Goal: Information Seeking & Learning: Learn about a topic

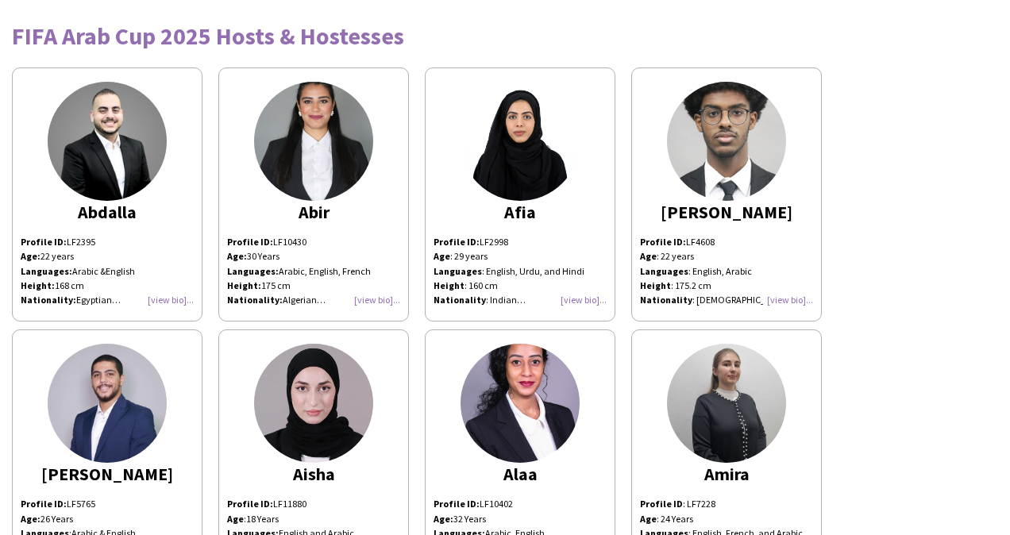
click at [171, 300] on div "Profile ID: LF2395 Age: [DEMOGRAPHIC_DATA] years Languages: Arabic &English Hei…" at bounding box center [107, 271] width 173 height 72
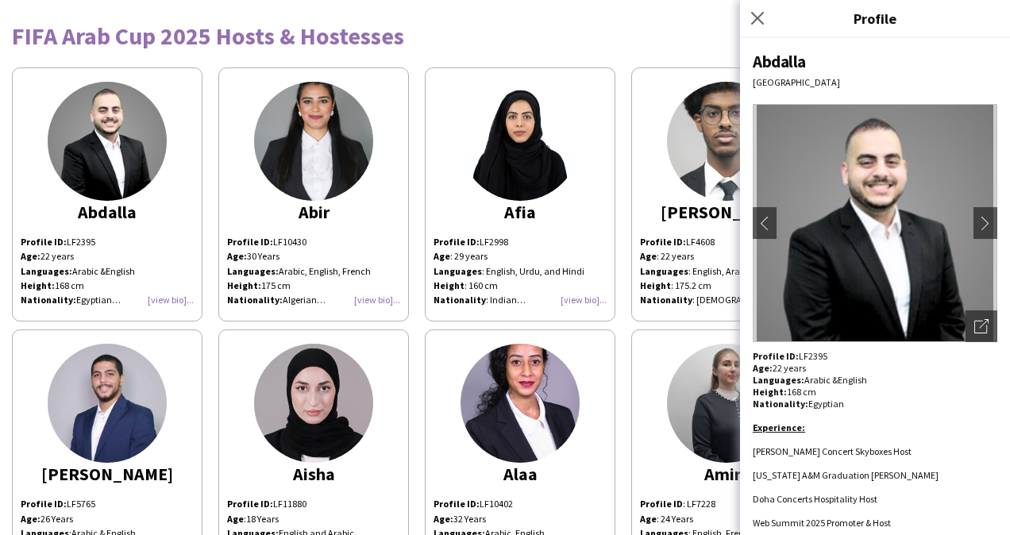
drag, startPoint x: 824, startPoint y: 355, endPoint x: 796, endPoint y: 355, distance: 27.8
click at [796, 355] on div "Profile ID: LF2395 Age: [DEMOGRAPHIC_DATA] years Languages: Arabic &English Hei…" at bounding box center [874, 534] width 244 height 369
copy div "LF2395"
click at [761, 60] on div "Abdalla" at bounding box center [874, 61] width 244 height 21
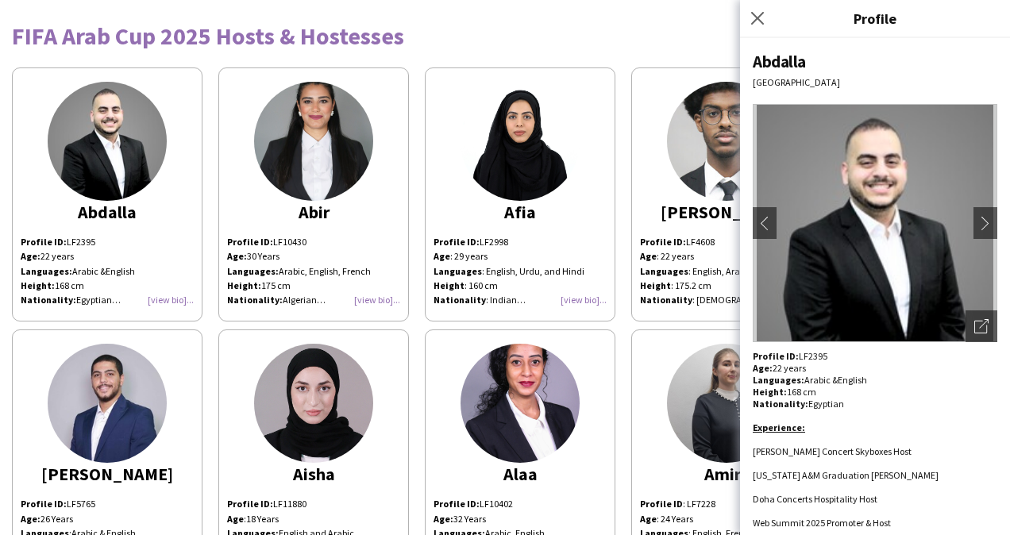
copy div "Abdalla"
click at [974, 217] on app-icon "chevron-right" at bounding box center [985, 223] width 22 height 14
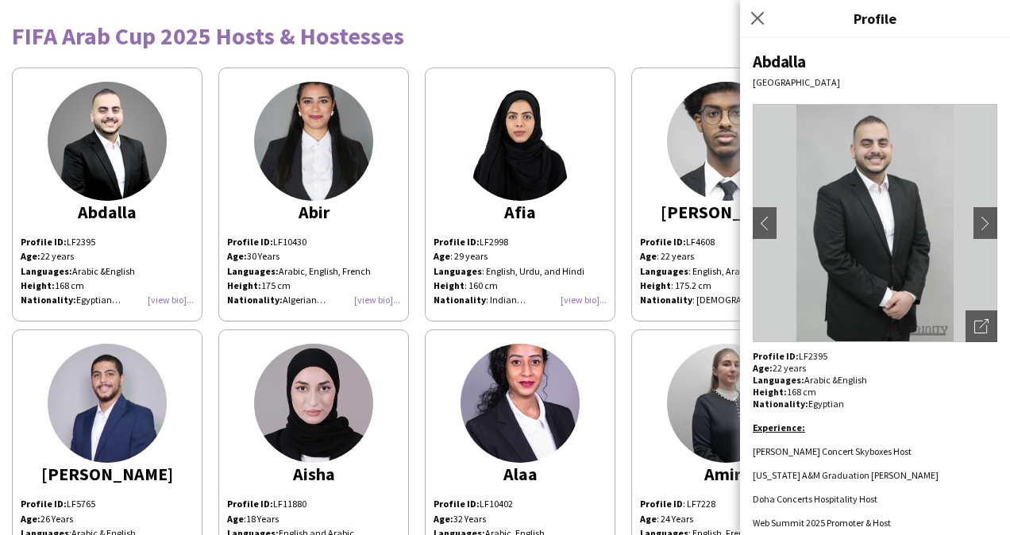
click at [879, 440] on div at bounding box center [874, 439] width 244 height 12
click at [878, 451] on li "[PERSON_NAME] Concert Skyboxes Host" at bounding box center [874, 451] width 244 height 12
copy li "[PERSON_NAME] Concert Skyboxes Host"
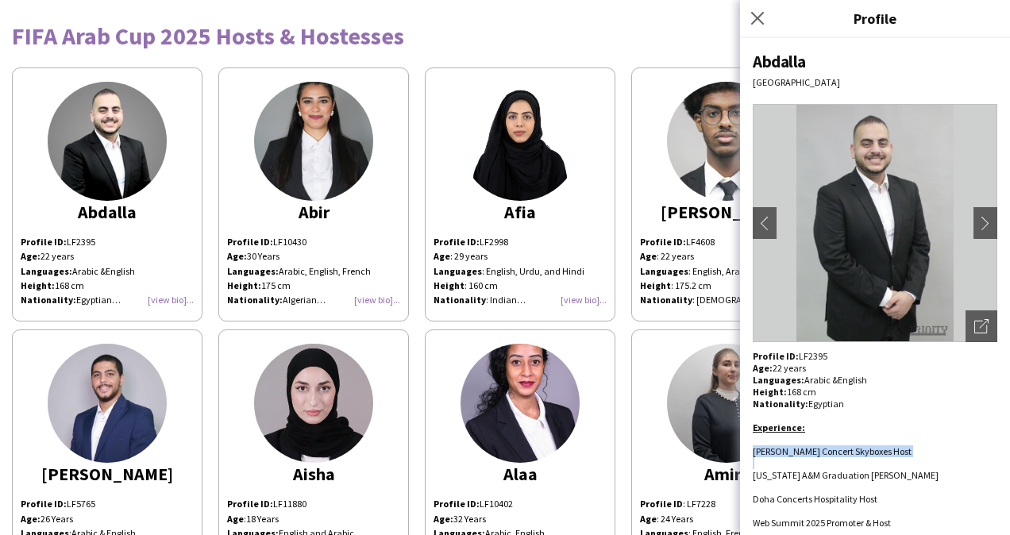
copy li "[PERSON_NAME] Concert Skyboxes Host"
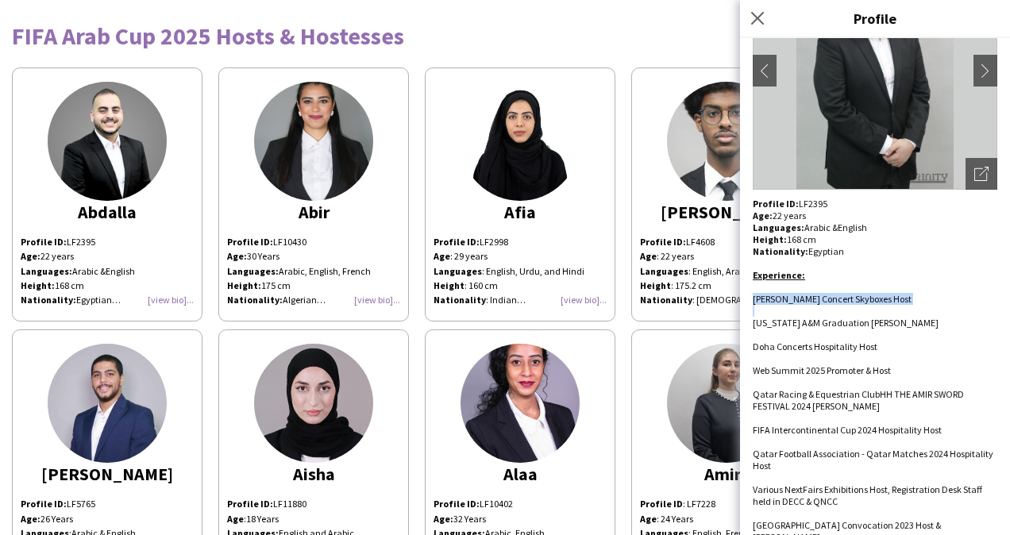
scroll to position [152, 0]
click at [880, 428] on span "FIFA Intercontinental Cup 2024 Hospitality Host" at bounding box center [846, 430] width 189 height 12
drag, startPoint x: 880, startPoint y: 428, endPoint x: 840, endPoint y: 436, distance: 41.3
click at [840, 436] on div "[PERSON_NAME] Concert Skyboxes Host [US_STATE] A&M Graduation [PERSON_NAME] Doh…" at bounding box center [874, 370] width 244 height 155
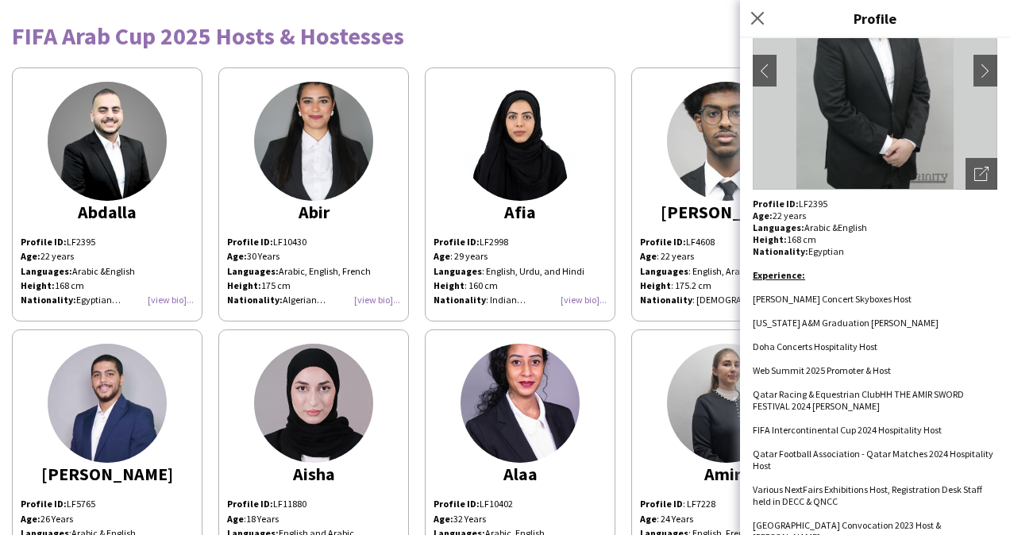
drag, startPoint x: 840, startPoint y: 436, endPoint x: 825, endPoint y: 508, distance: 73.6
click at [825, 508] on div at bounding box center [874, 513] width 244 height 12
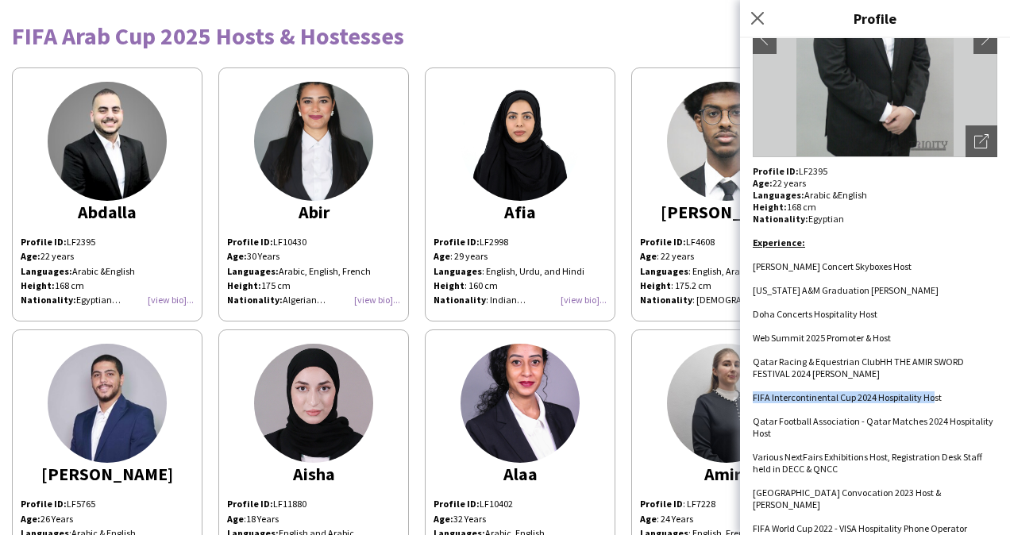
drag, startPoint x: 933, startPoint y: 398, endPoint x: 773, endPoint y: 392, distance: 160.5
click at [773, 392] on span "FIFA Intercontinental Cup 2024 Hospitality Host" at bounding box center [846, 397] width 189 height 12
drag, startPoint x: 773, startPoint y: 392, endPoint x: 909, endPoint y: 389, distance: 135.8
click at [909, 389] on div at bounding box center [874, 385] width 244 height 12
drag, startPoint x: 948, startPoint y: 393, endPoint x: 743, endPoint y: 400, distance: 204.9
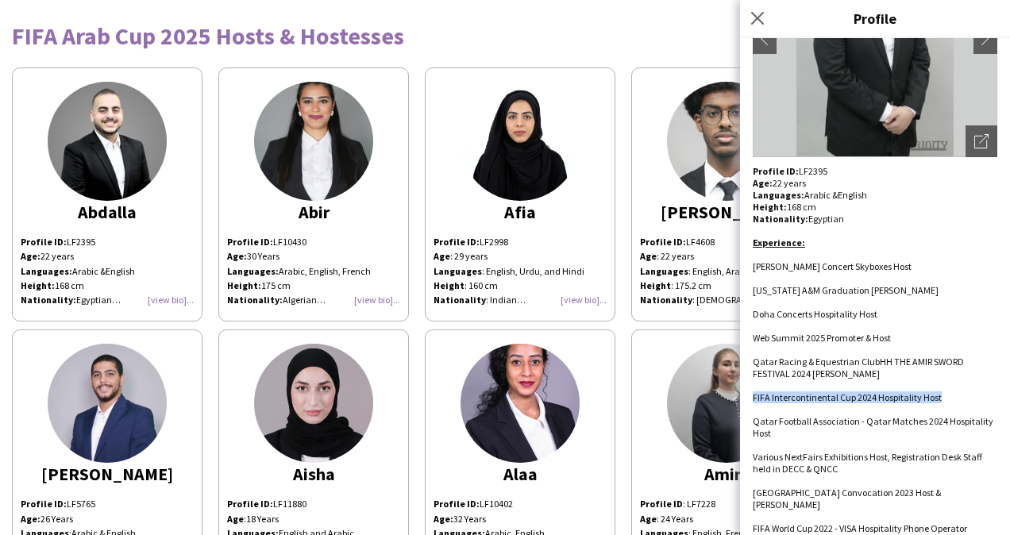
click at [743, 400] on div "[PERSON_NAME] [GEOGRAPHIC_DATA] chevron-left chevron-right Open photos pop-in P…" at bounding box center [875, 286] width 270 height 497
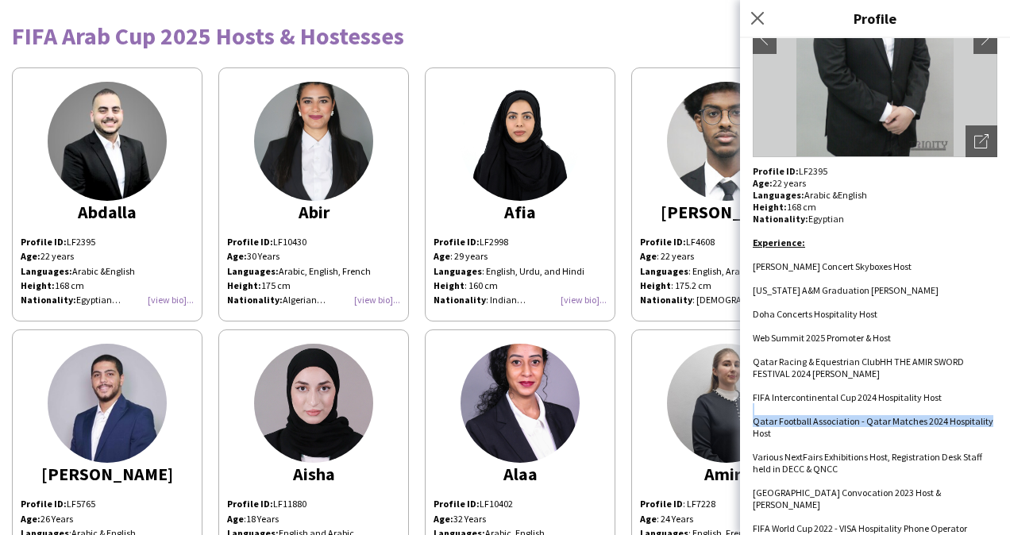
drag, startPoint x: 743, startPoint y: 400, endPoint x: 795, endPoint y: 432, distance: 61.3
click at [795, 432] on li "Qatar Football Association - Qatar Matches 2024 Hospitality Host" at bounding box center [874, 427] width 244 height 24
drag, startPoint x: 795, startPoint y: 432, endPoint x: 767, endPoint y: 394, distance: 47.6
click at [767, 394] on span "FIFA Intercontinental Cup 2024 Hospitality Host" at bounding box center [846, 397] width 189 height 12
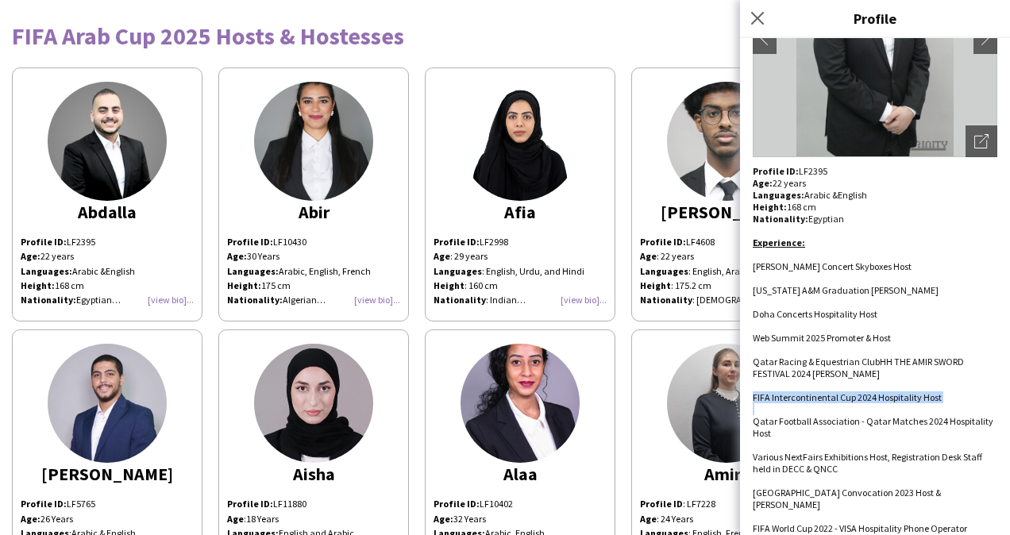
click at [767, 394] on span "FIFA Intercontinental Cup 2024 Hospitality Host" at bounding box center [846, 397] width 189 height 12
copy span "FIFA Intercontinental Cup 2024 Hospitality Host"
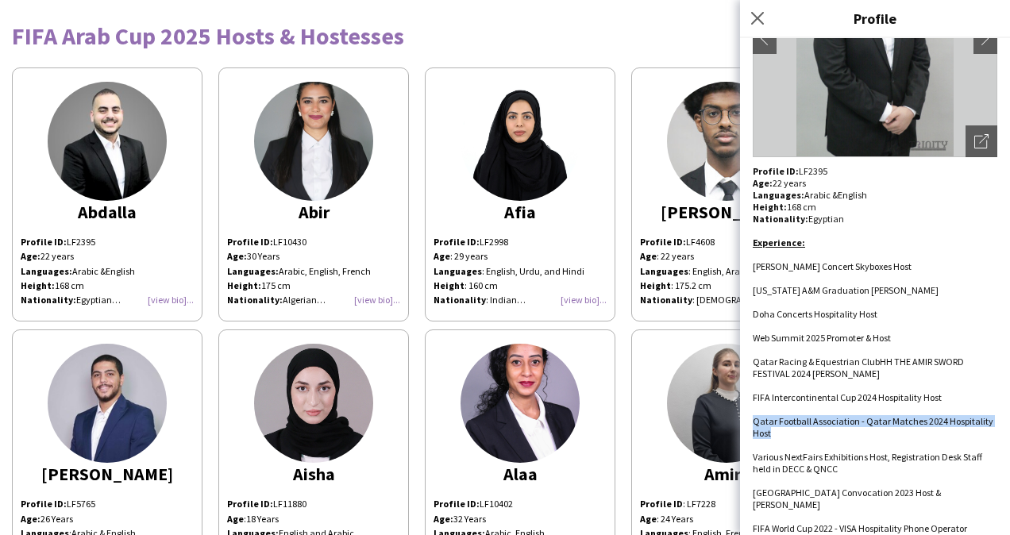
drag, startPoint x: 818, startPoint y: 432, endPoint x: 745, endPoint y: 414, distance: 75.1
click at [745, 414] on div "[PERSON_NAME] [GEOGRAPHIC_DATA] chevron-left chevron-right Open photos pop-in P…" at bounding box center [875, 286] width 270 height 497
copy span "Qatar Football Association - Qatar Matches 2024 Hospitality Host"
click at [912, 522] on li "FIFA World Cup 2022 - VISA Hospitality Phone Operator" at bounding box center [874, 528] width 244 height 12
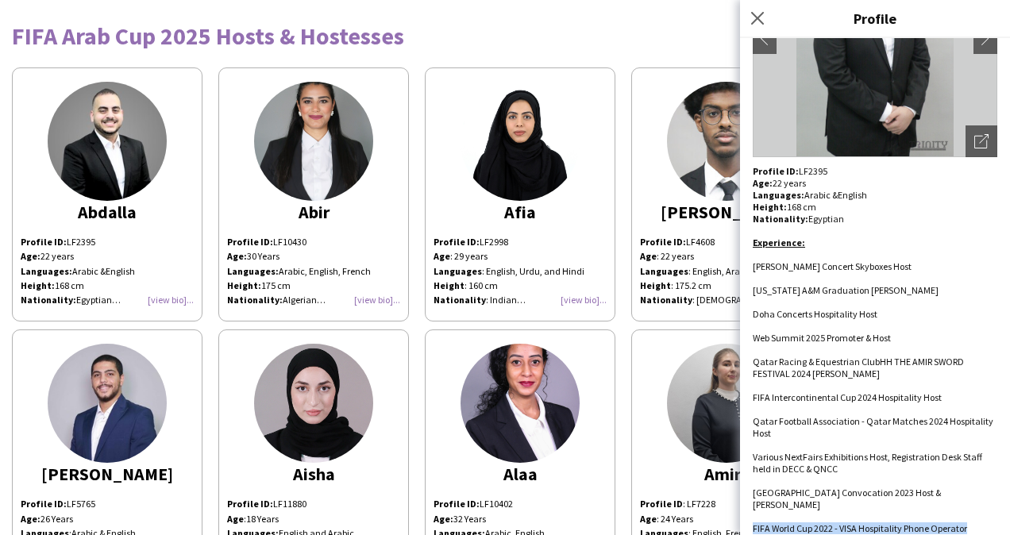
click at [912, 522] on li "FIFA World Cup 2022 - VISA Hospitality Phone Operator" at bounding box center [874, 528] width 244 height 12
copy li "FIFA World Cup 2022 - VISA Hospitality Phone Operator"
click at [313, 211] on div "Abir" at bounding box center [313, 212] width 173 height 14
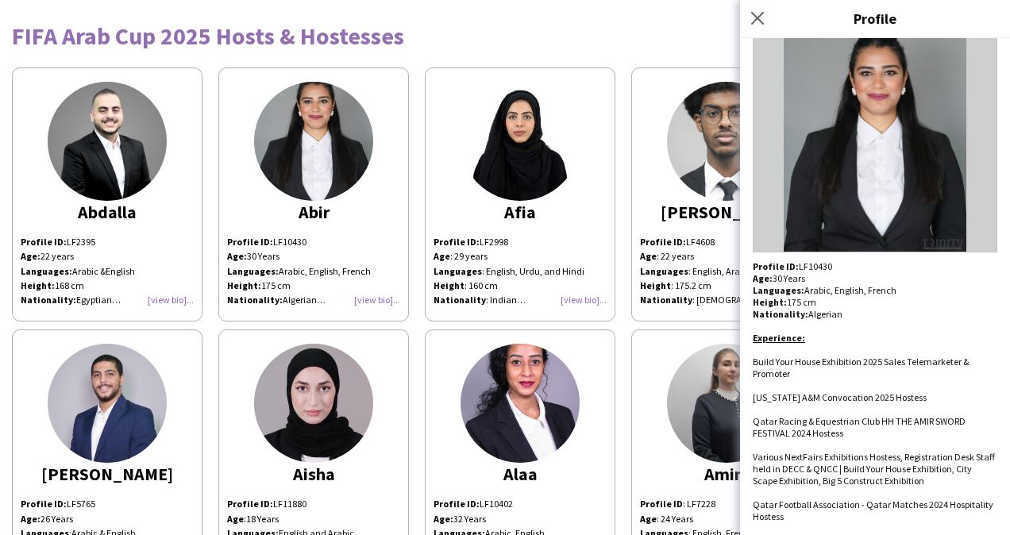
scroll to position [0, 0]
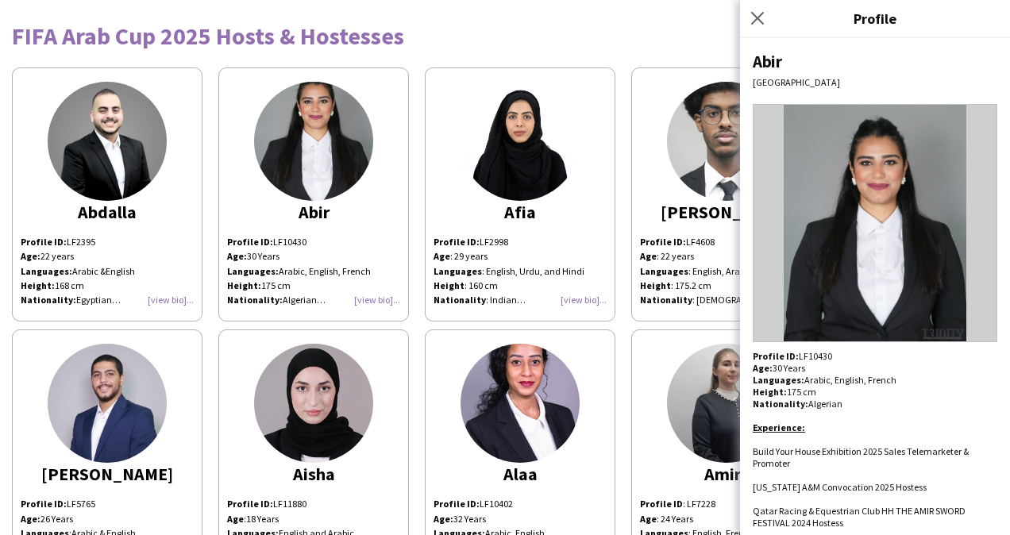
click at [819, 356] on p "Profile ID: LF10430" at bounding box center [874, 356] width 244 height 12
copy p "LF10430"
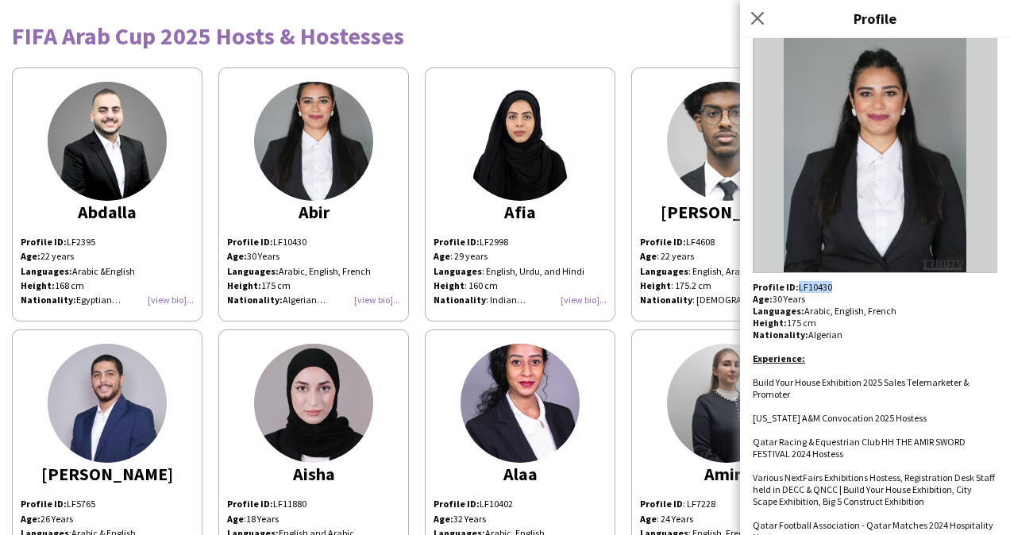
scroll to position [90, 0]
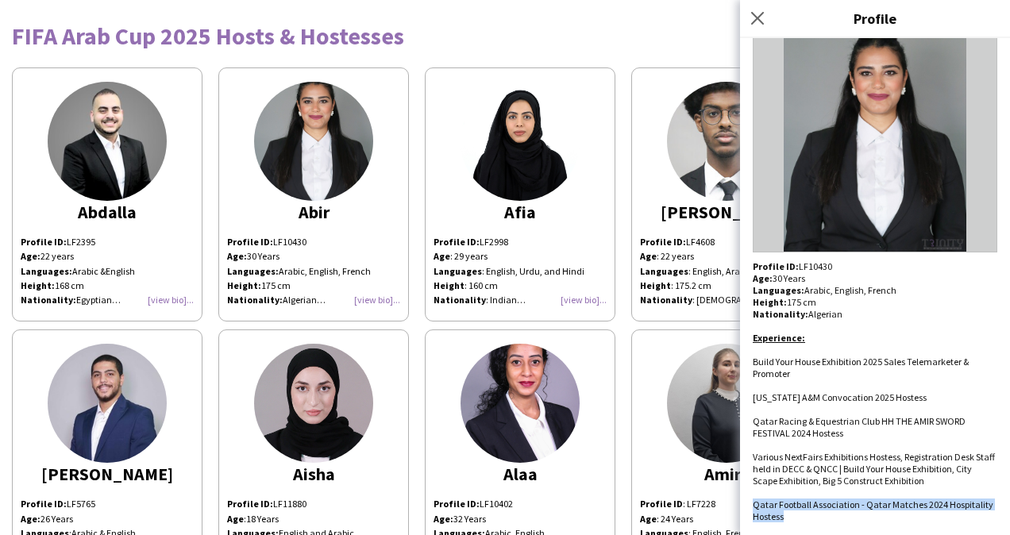
drag, startPoint x: 879, startPoint y: 518, endPoint x: 745, endPoint y: 502, distance: 135.0
click at [745, 502] on div "[PERSON_NAME] Doha Profile ID: LF10430 Age: [DEMOGRAPHIC_DATA] Years Languages:…" at bounding box center [875, 286] width 270 height 497
copy li "Qatar Football Association - Qatar Matches 2024 Hospitality Hostess"
click at [510, 191] on img at bounding box center [519, 141] width 119 height 119
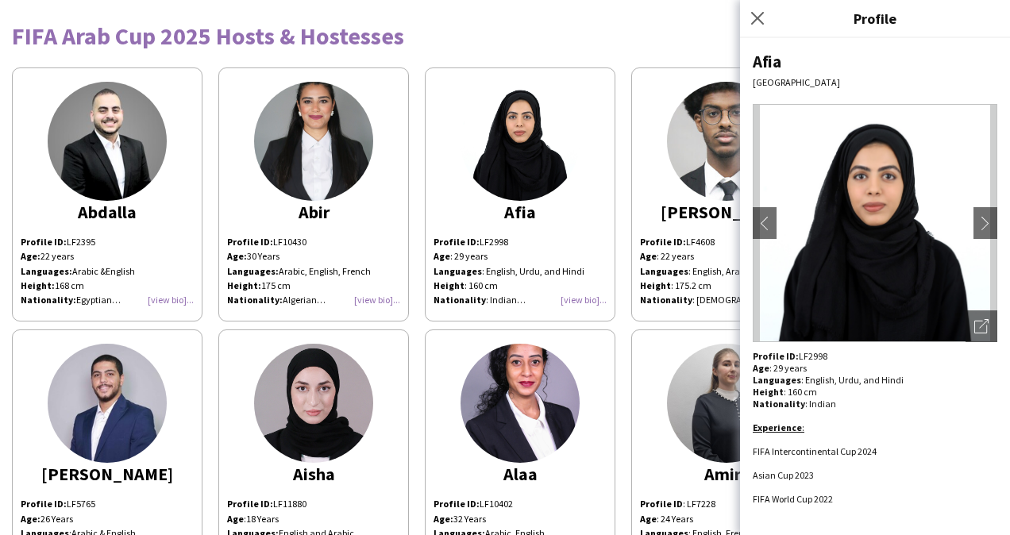
click at [659, 233] on app-share-pages-crew-card "Ahmed Profile ID: LF4608 Age : [DEMOGRAPHIC_DATA] years Languages : English, Ar…" at bounding box center [726, 194] width 190 height 254
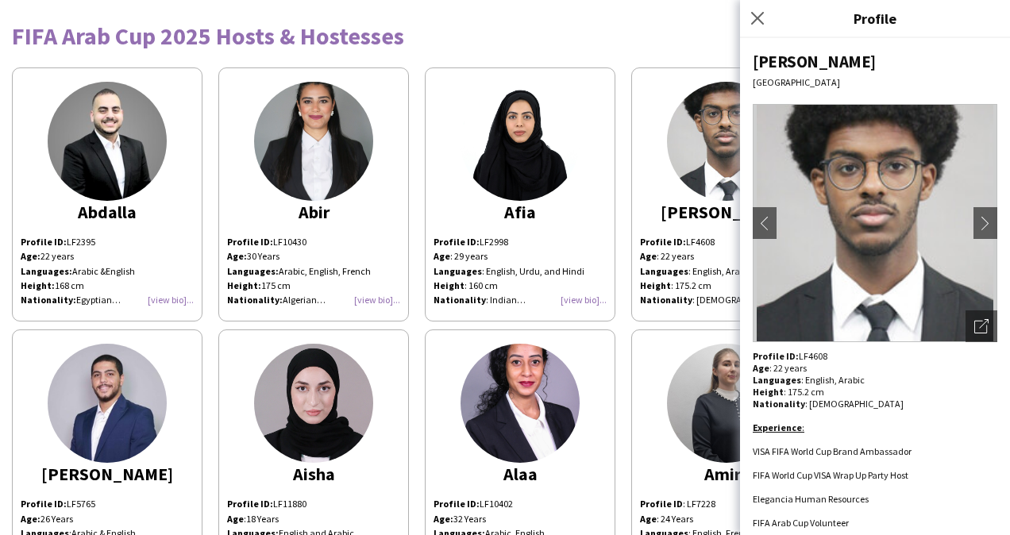
click at [659, 233] on app-share-pages-crew-card "Ahmed Profile ID: LF4608 Age : [DEMOGRAPHIC_DATA] years Languages : English, Ar…" at bounding box center [726, 194] width 190 height 254
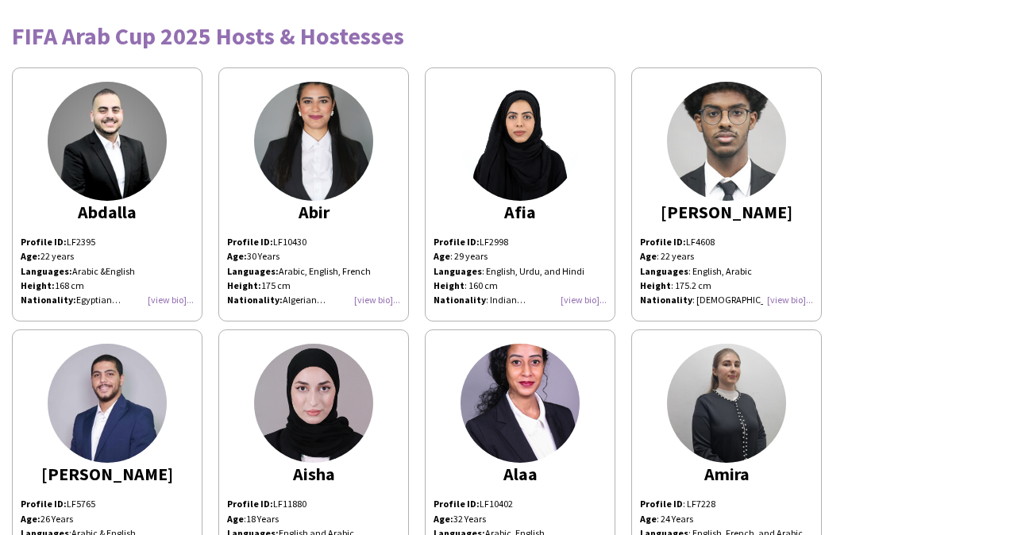
click at [159, 393] on img at bounding box center [107, 403] width 119 height 119
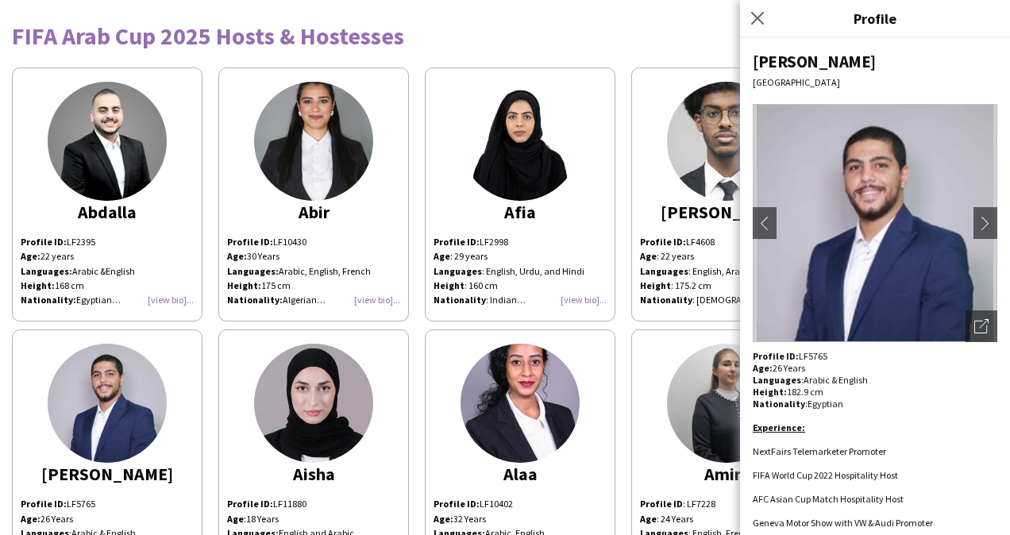
click at [534, 385] on img at bounding box center [519, 403] width 119 height 119
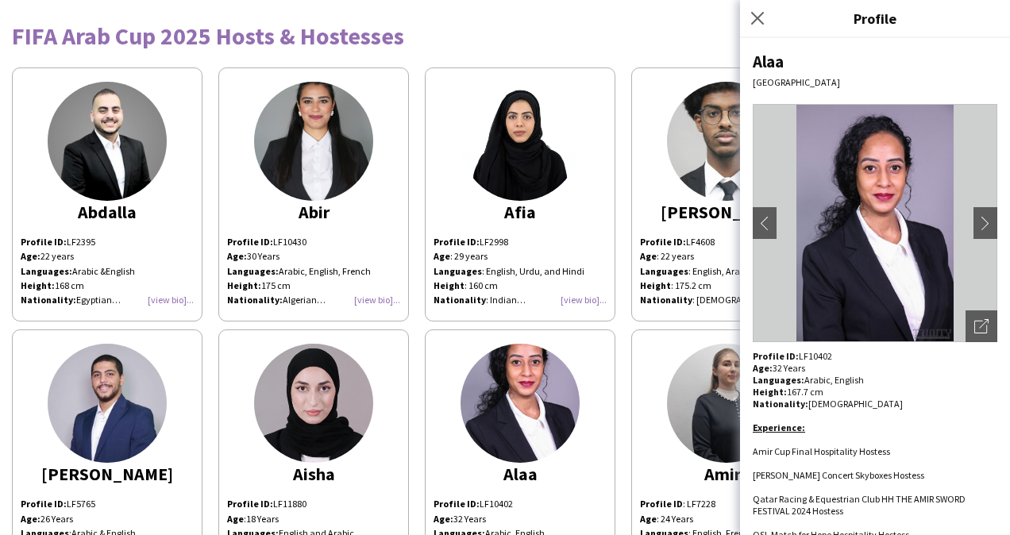
click at [534, 385] on img at bounding box center [519, 403] width 119 height 119
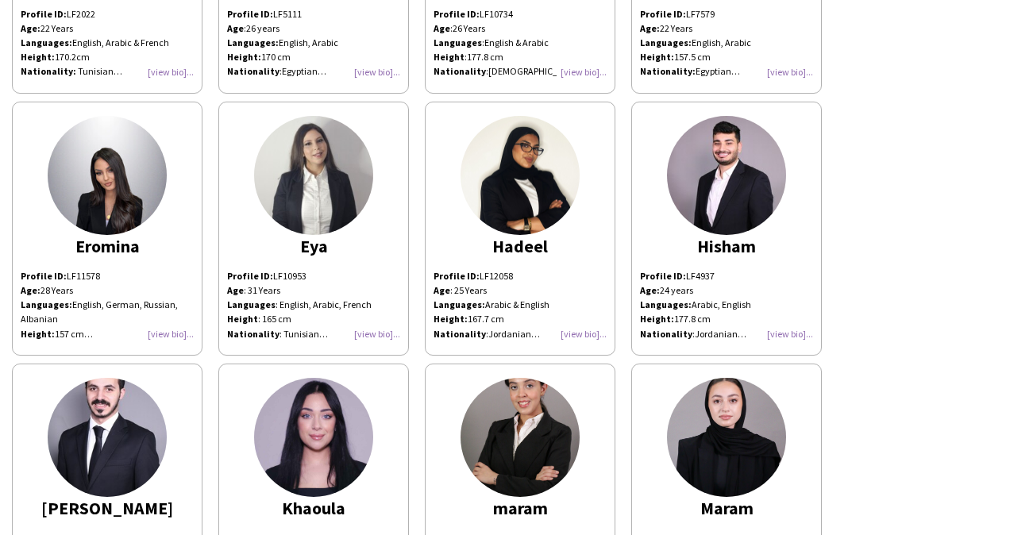
scroll to position [756, 0]
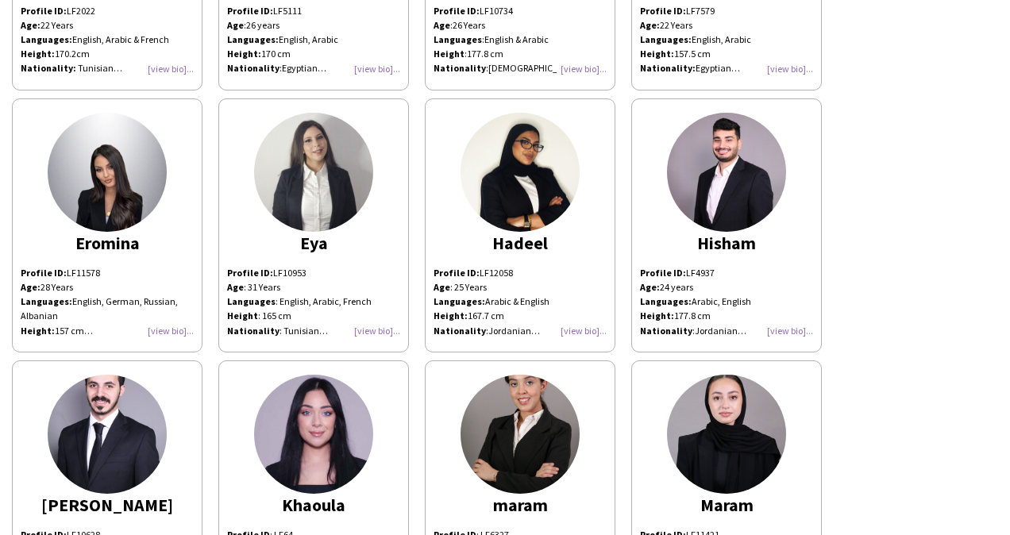
click at [78, 197] on img at bounding box center [107, 172] width 119 height 119
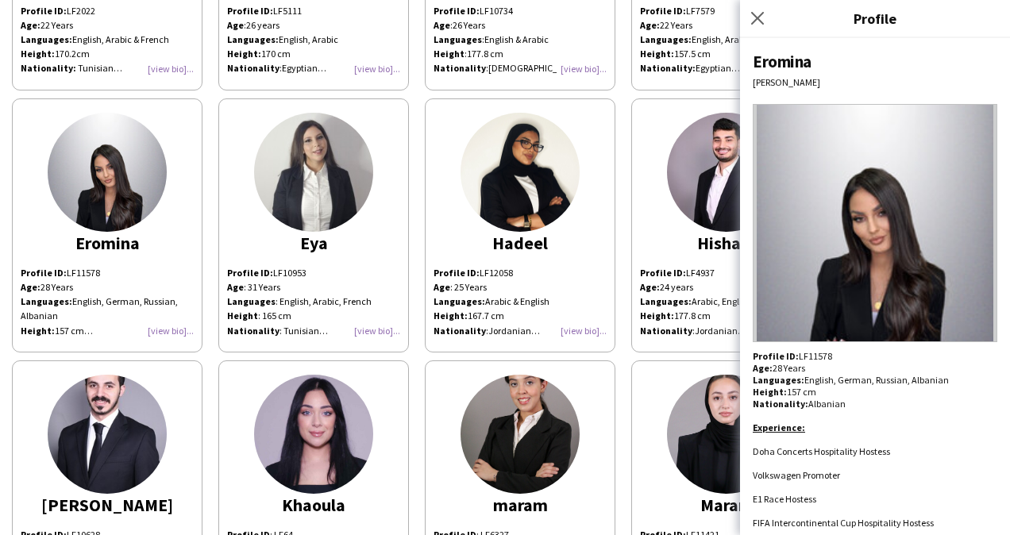
click at [78, 197] on img at bounding box center [107, 172] width 119 height 119
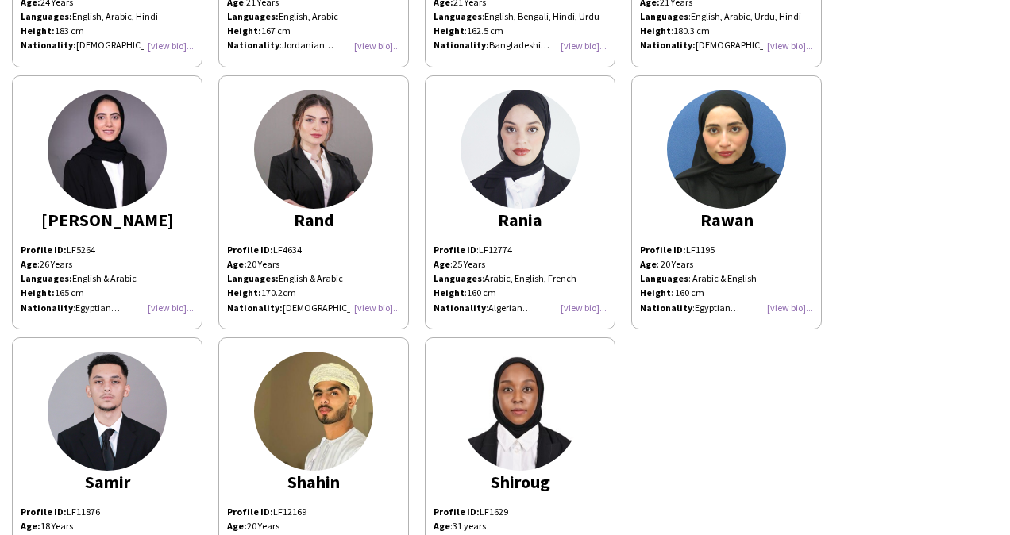
scroll to position [1825, 0]
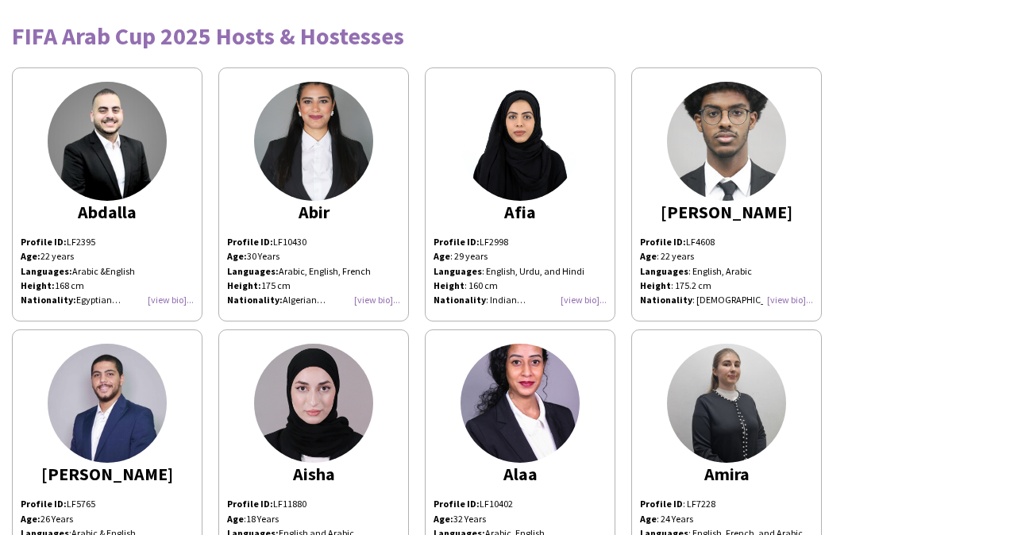
click at [498, 419] on img at bounding box center [519, 403] width 119 height 119
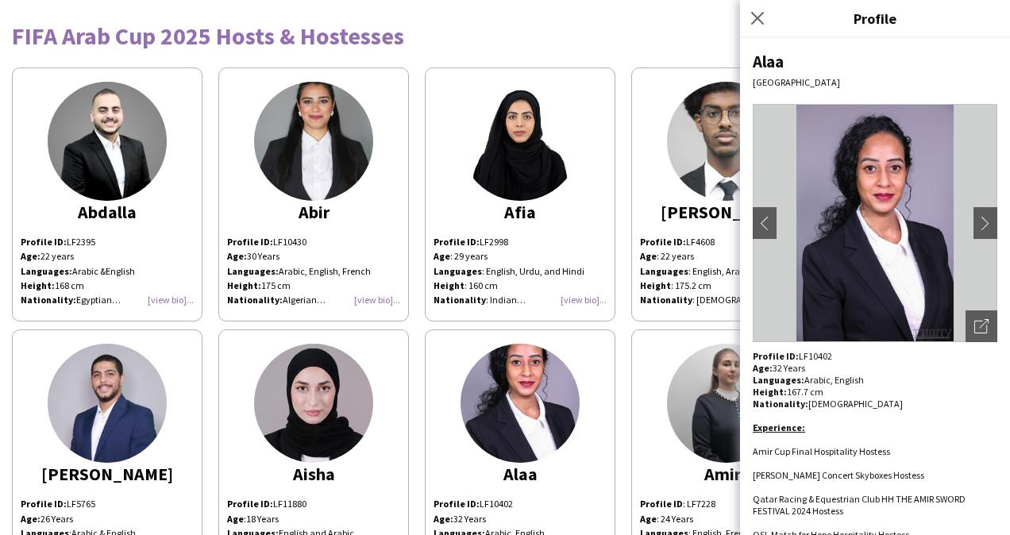
click at [815, 359] on p "Profile ID: LF10402" at bounding box center [874, 356] width 244 height 12
copy p "LF10402"
click at [525, 149] on img at bounding box center [519, 141] width 119 height 119
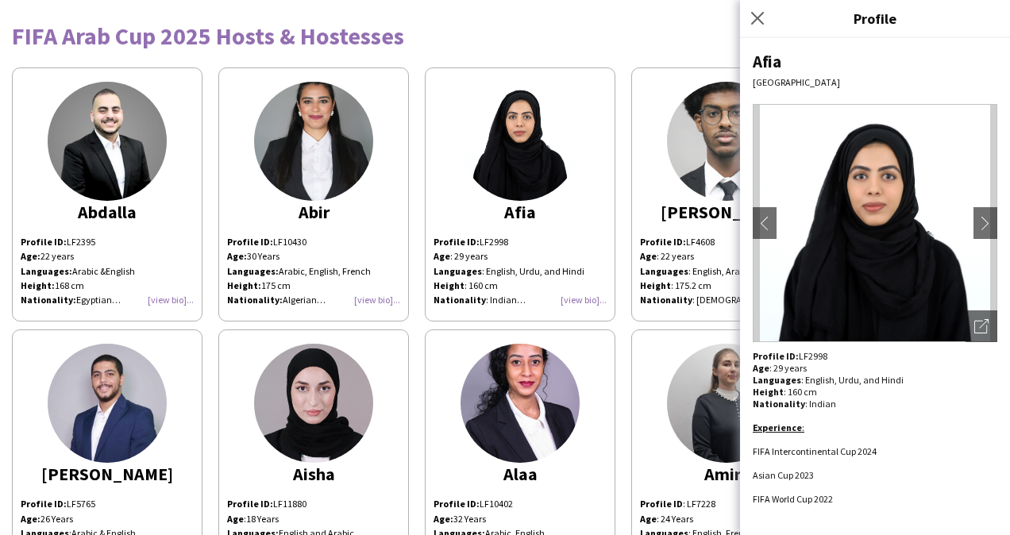
click at [867, 448] on li "FIFA Intercontinental Cup 2024" at bounding box center [874, 451] width 244 height 12
click at [809, 357] on div "Profile ID: LF2998" at bounding box center [874, 356] width 244 height 12
copy div "LF2998"
drag, startPoint x: 833, startPoint y: 502, endPoint x: 752, endPoint y: 452, distance: 94.7
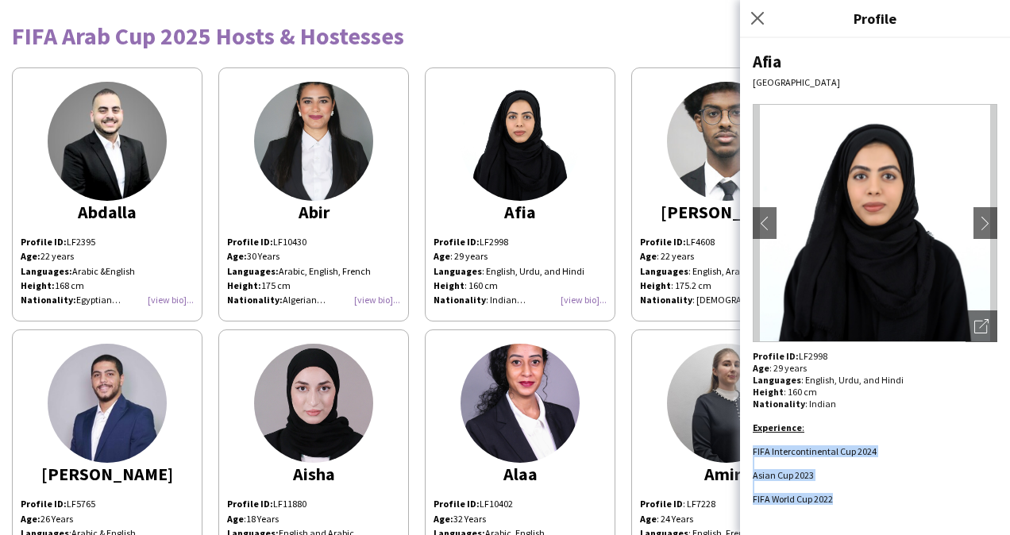
click at [752, 452] on div "FIFA Intercontinental Cup 2024 Asian Cup 2023 FIFA World Cup 2022" at bounding box center [874, 475] width 244 height 60
copy div "FIFA Intercontinental Cup 2024 Asian Cup 2023 FIFA World Cup 2022"
click at [694, 157] on img at bounding box center [726, 141] width 119 height 119
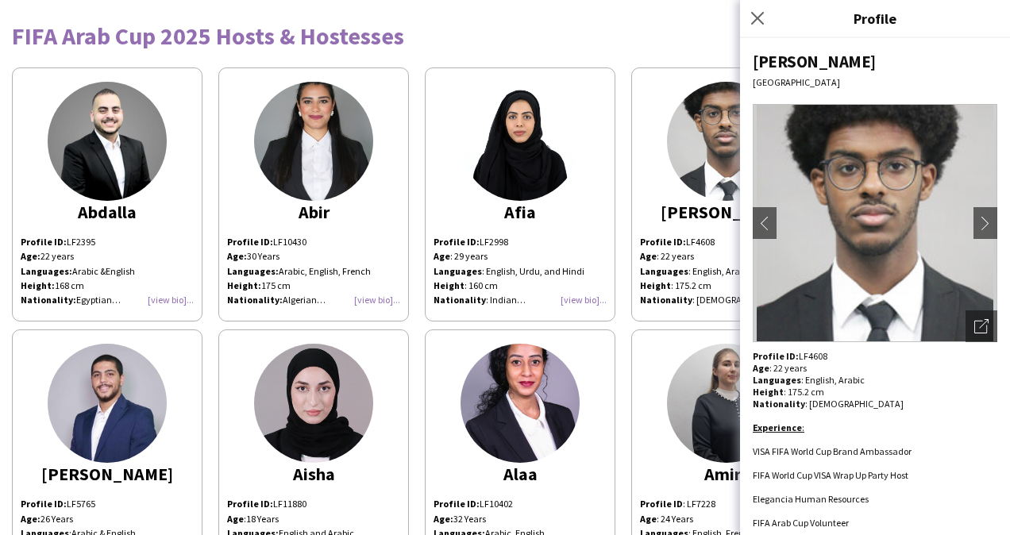
click at [108, 414] on img at bounding box center [107, 403] width 119 height 119
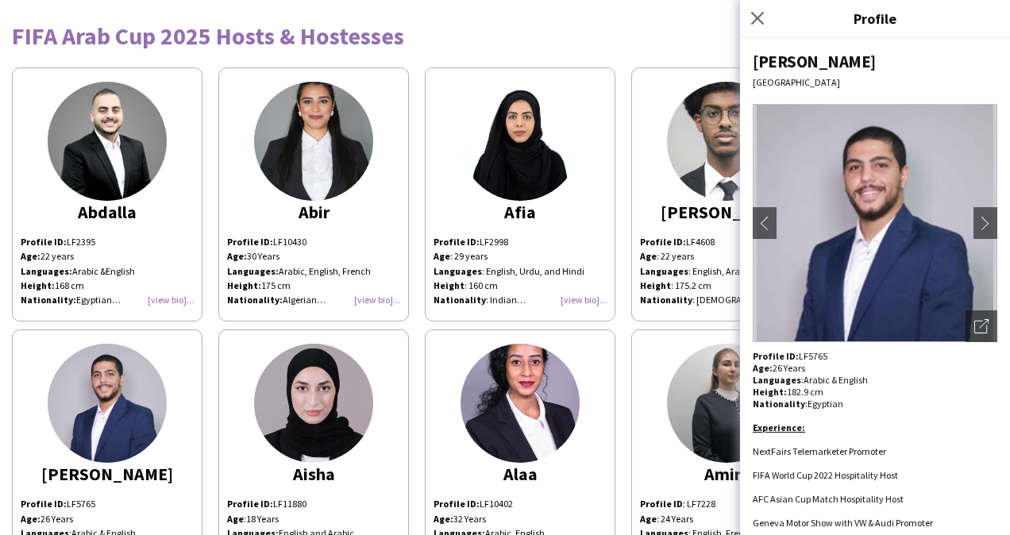
click at [655, 244] on b "Profile ID:" at bounding box center [663, 242] width 46 height 12
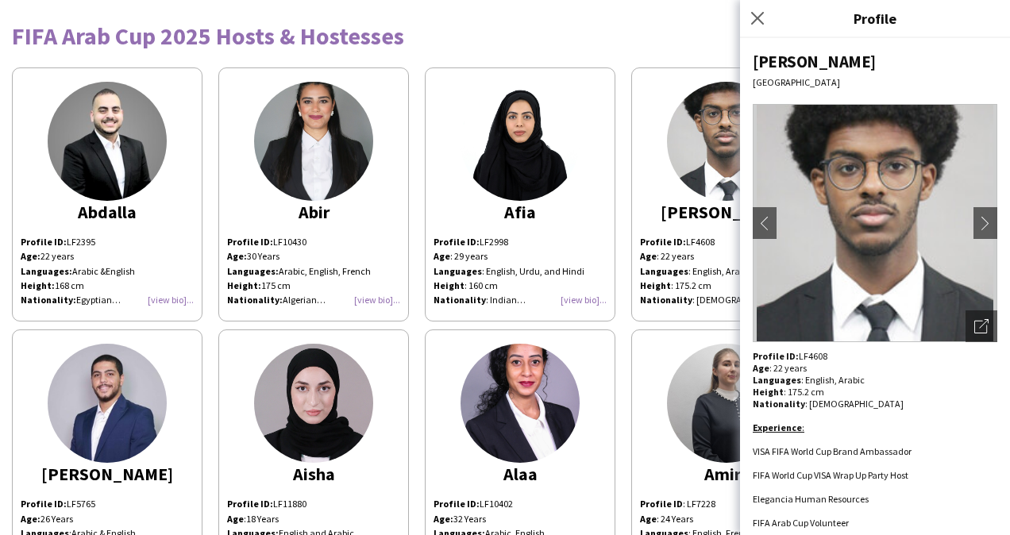
scroll to position [6, 0]
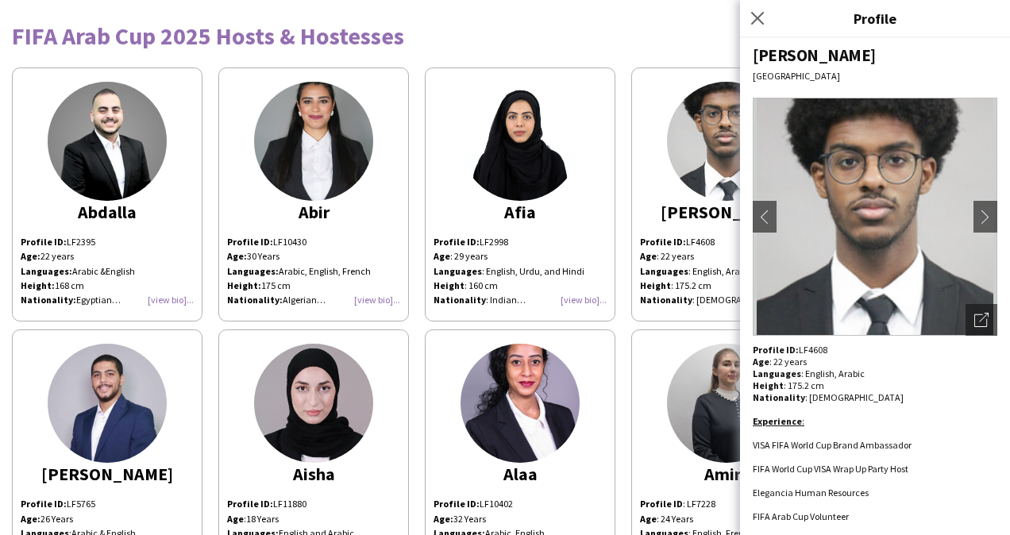
click at [683, 20] on div "FIFA Arab Cup 2025 Hosts & Hostesses" at bounding box center [505, 30] width 986 height 36
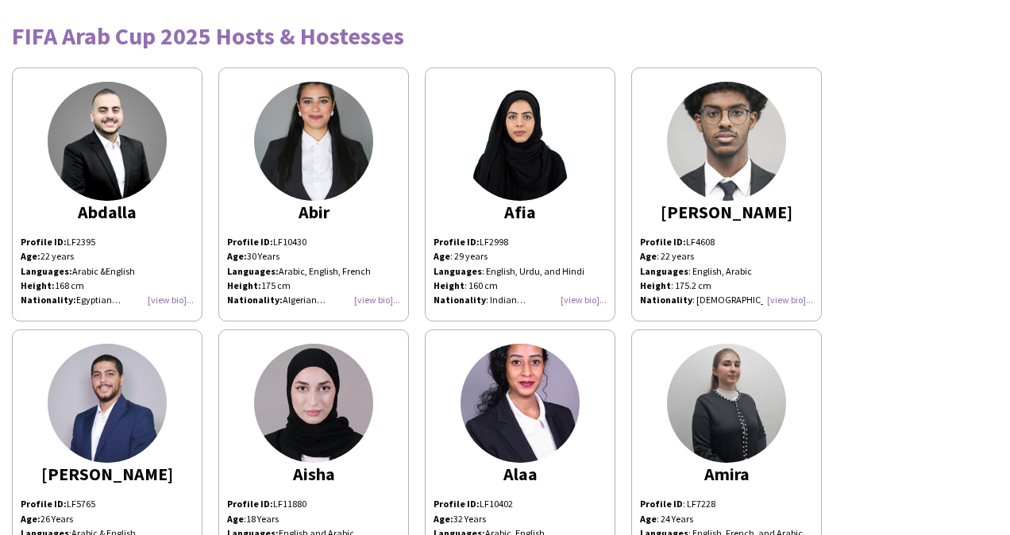
click at [708, 172] on img at bounding box center [726, 141] width 119 height 119
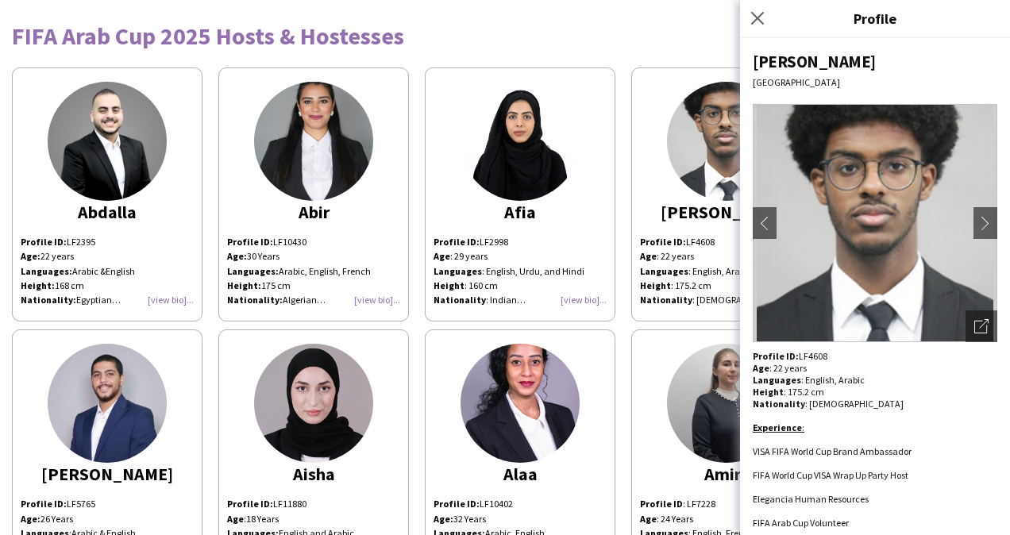
click at [808, 353] on div "Profile ID: LF4608 Age : 22 years Languages : English, Arabic Height : 175.2 cm…" at bounding box center [874, 439] width 244 height 179
copy div "LF4608"
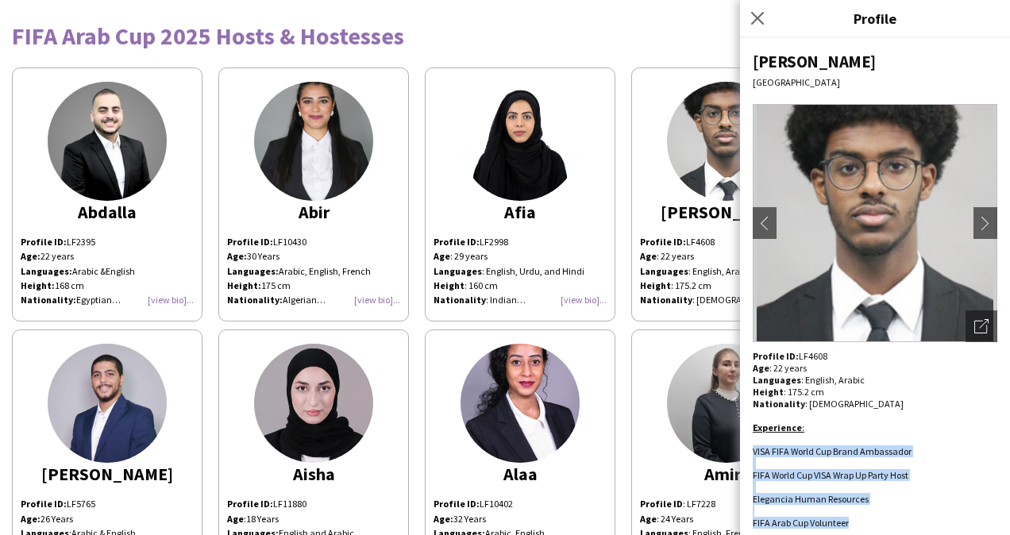
drag, startPoint x: 849, startPoint y: 522, endPoint x: 749, endPoint y: 452, distance: 122.0
click at [749, 452] on div "Ahmed Doha chevron-left chevron-right Open photos pop-in Profile ID: LF4608 Age…" at bounding box center [875, 286] width 270 height 497
copy div "VISA FIFA World Cup Brand Ambassador FIFA World Cup VISA Wrap Up Party Host Ele…"
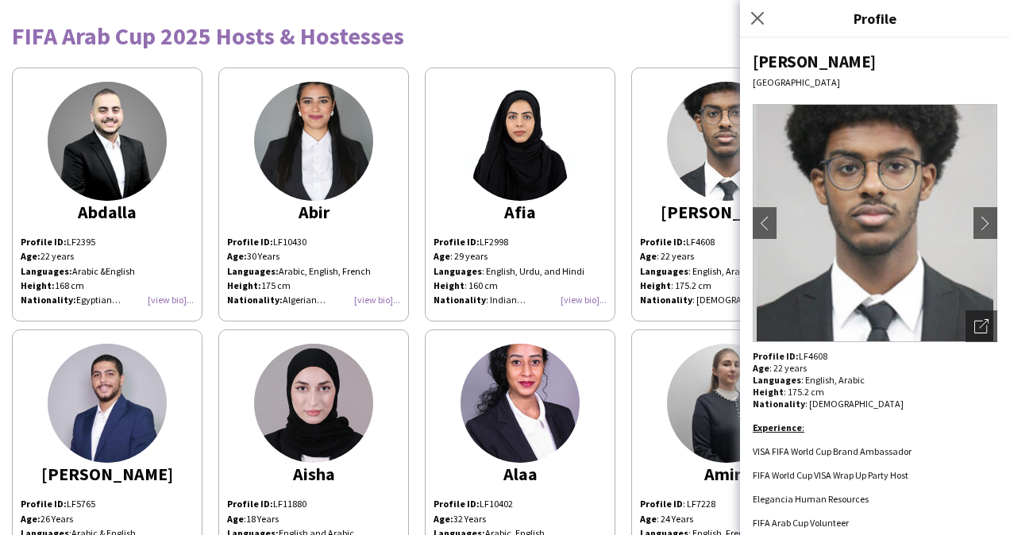
click at [603, 19] on div "FIFA Arab Cup 2025 Hosts & Hostesses" at bounding box center [505, 30] width 986 height 36
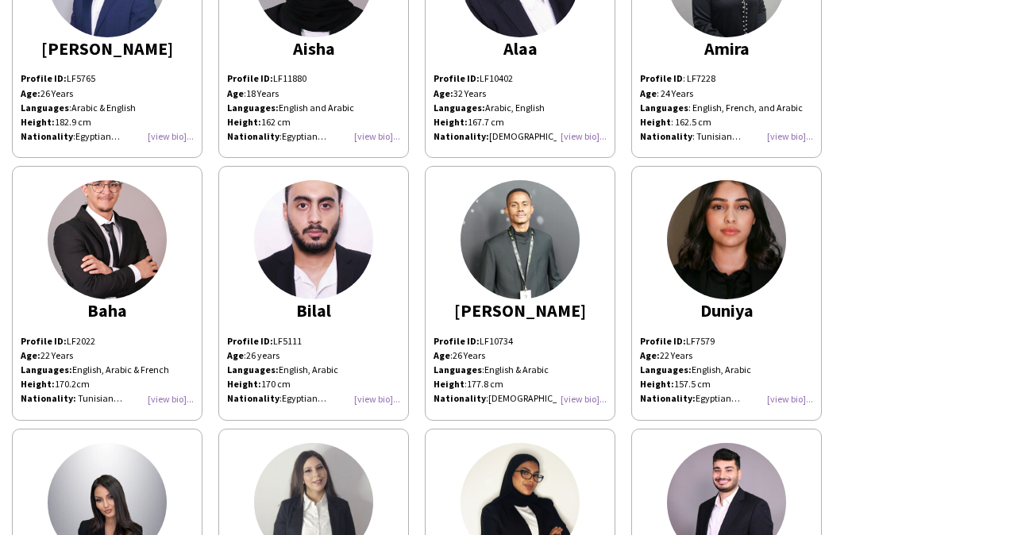
scroll to position [0, 0]
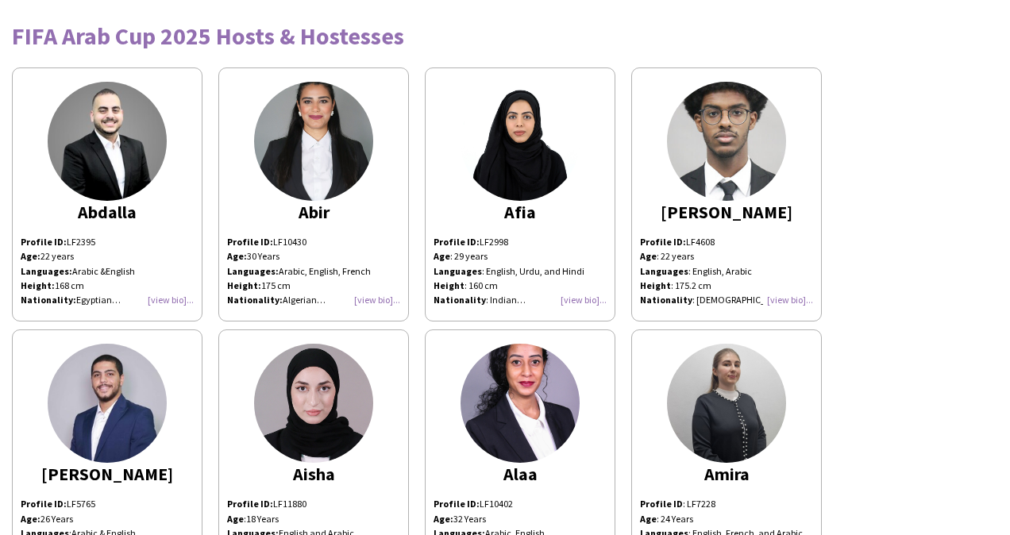
click at [117, 414] on img at bounding box center [107, 403] width 119 height 119
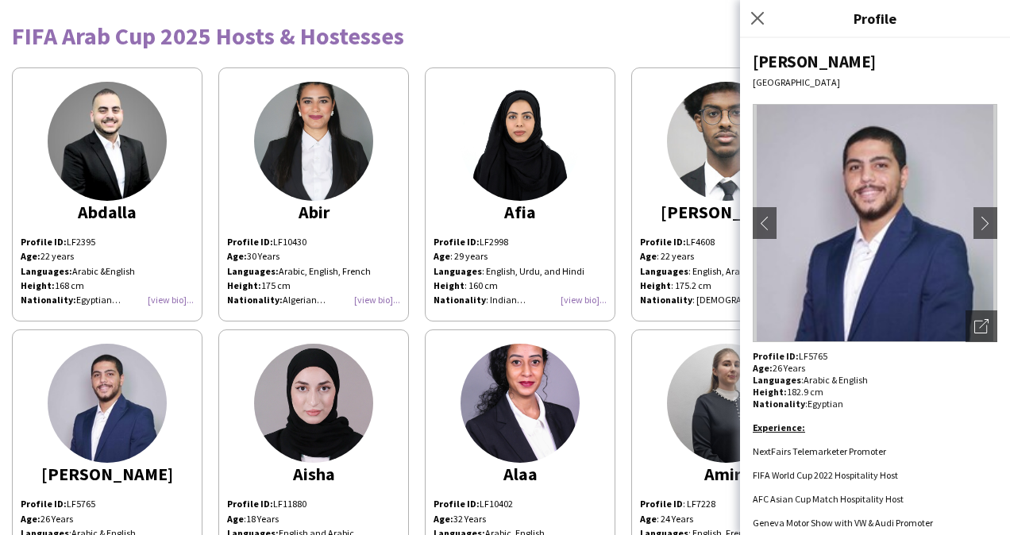
click at [770, 57] on div "[PERSON_NAME]" at bounding box center [874, 61] width 244 height 21
copy div "[PERSON_NAME]"
click at [810, 352] on p "Profile ID: LF5765" at bounding box center [874, 356] width 244 height 12
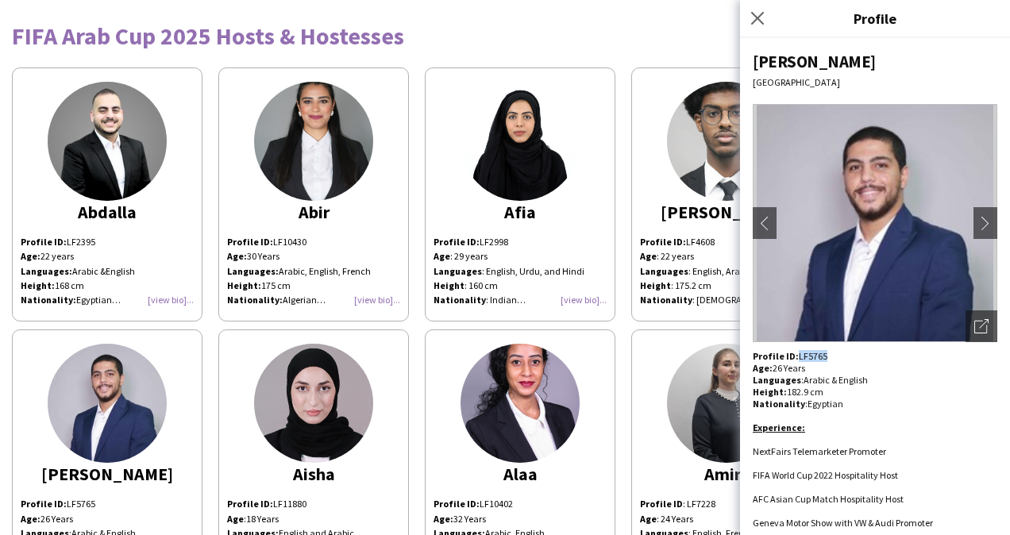
copy p "LF5765"
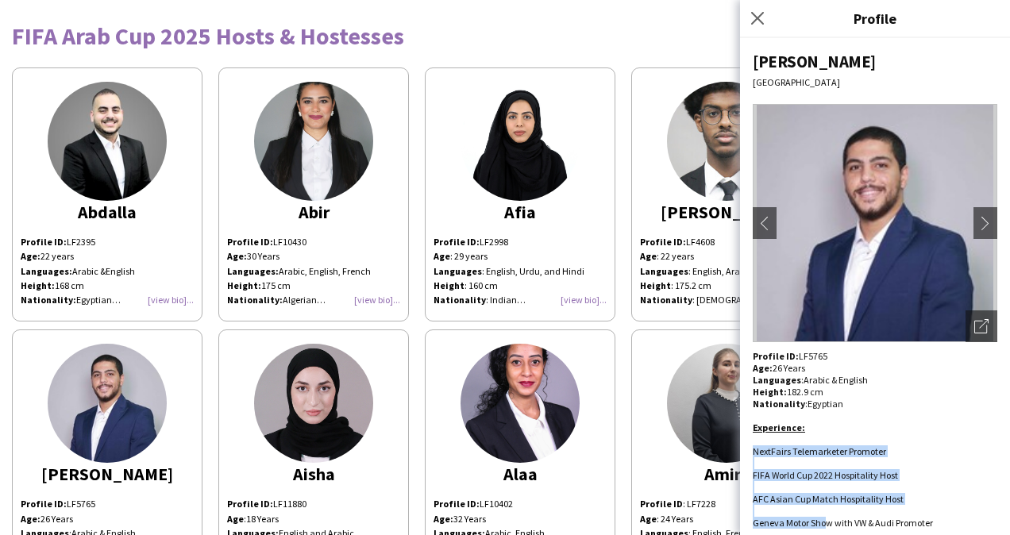
scroll to position [6, 0]
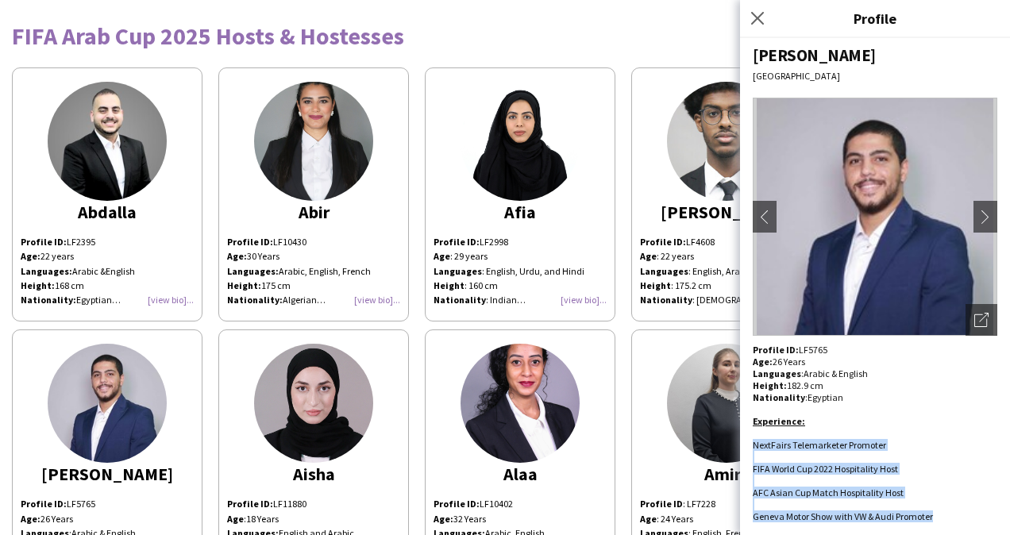
drag, startPoint x: 752, startPoint y: 451, endPoint x: 946, endPoint y: 530, distance: 210.0
click at [946, 530] on div "Ahmed Doha chevron-left chevron-right Open photos pop-in Profile ID: LF5765 Age…" at bounding box center [875, 286] width 270 height 497
copy div "NextFairs Telemarketer Promoter FIFA World Cup 2022 Hospitality Host AFC Asian …"
click at [756, 11] on icon "Close pop-in" at bounding box center [756, 17] width 15 height 15
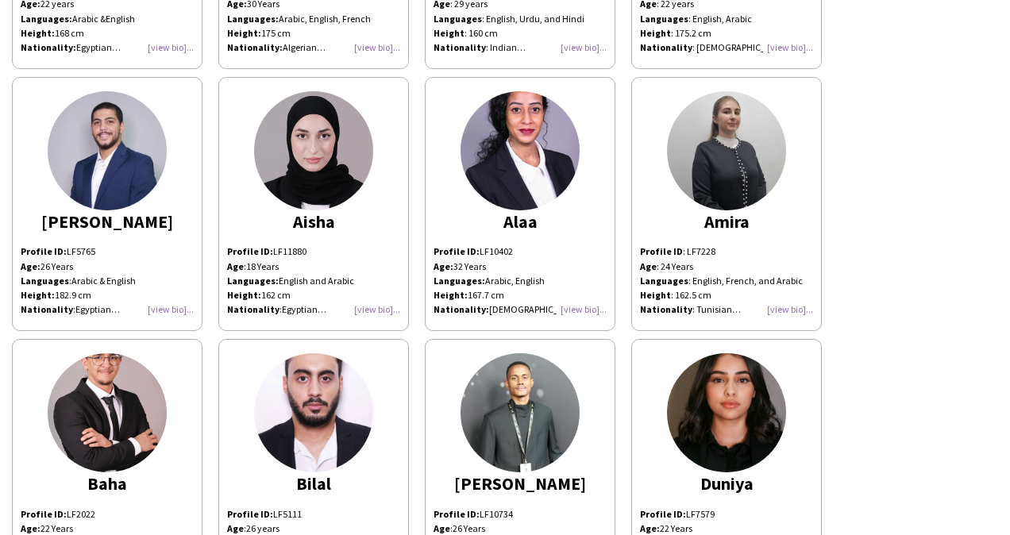
scroll to position [286, 0]
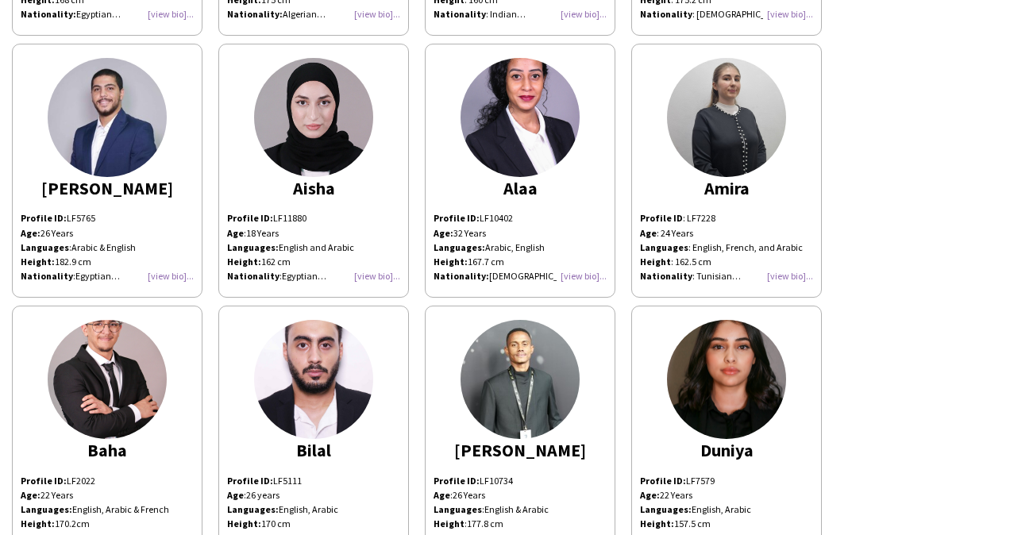
click at [379, 275] on div "Profile ID: LF11880 Age : 18 Years Languages: English and Arabic Height: 162 cm…" at bounding box center [313, 247] width 173 height 72
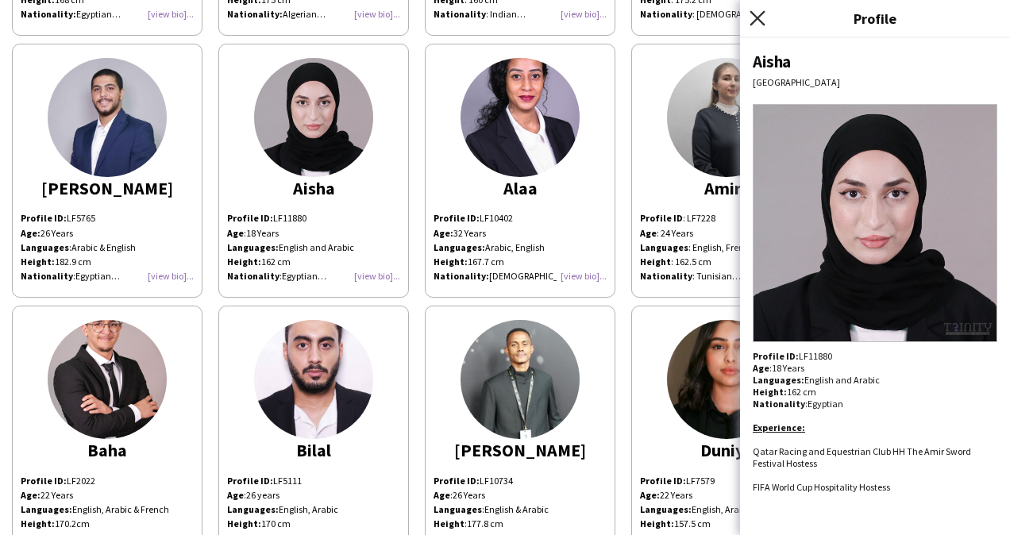
click at [758, 19] on icon at bounding box center [756, 17] width 15 height 15
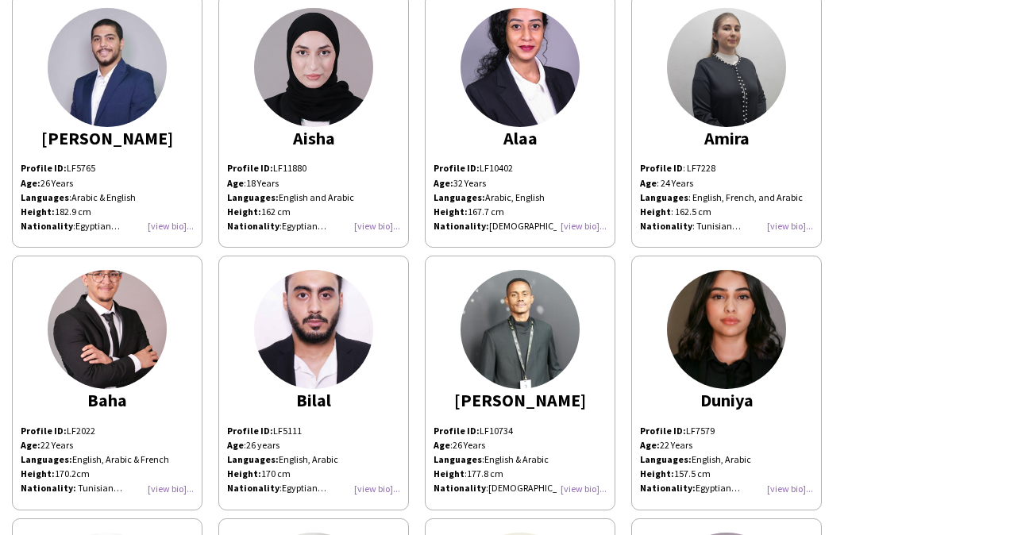
scroll to position [330, 0]
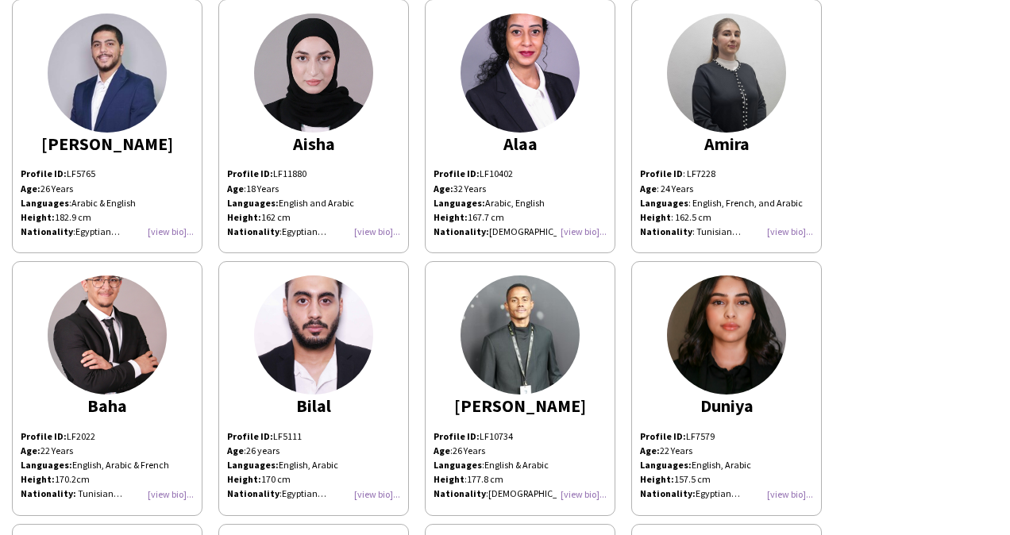
click at [370, 229] on div "Profile ID: LF11880 Age : 18 Years Languages: English and Arabic Height: 162 cm…" at bounding box center [313, 203] width 173 height 72
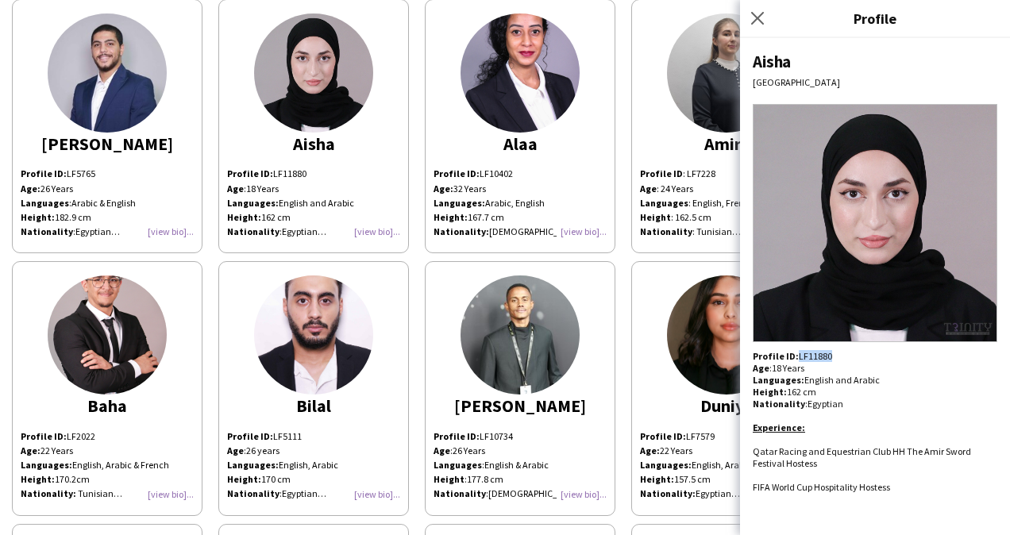
drag, startPoint x: 836, startPoint y: 357, endPoint x: 795, endPoint y: 353, distance: 40.7
click at [795, 353] on p "Profile ID: LF11880 Age : 18 Years Languages: English and Arabic Height: 162 cm" at bounding box center [874, 374] width 244 height 48
copy p "LF11880"
